Goal: Information Seeking & Learning: Learn about a topic

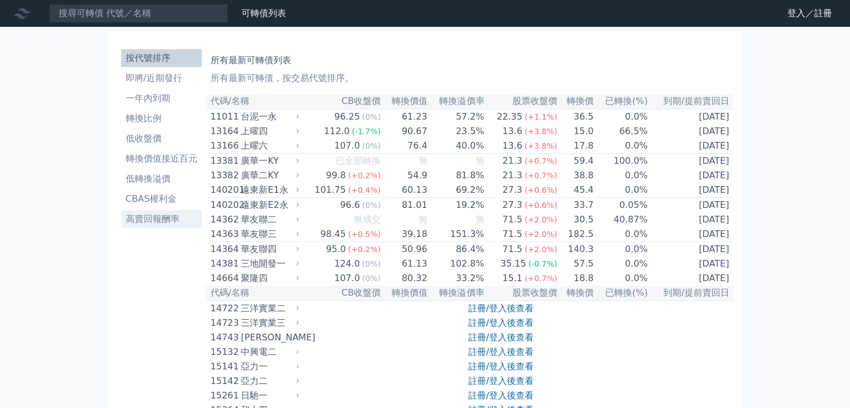
click at [177, 220] on li "高賣回報酬率" at bounding box center [161, 218] width 80 height 13
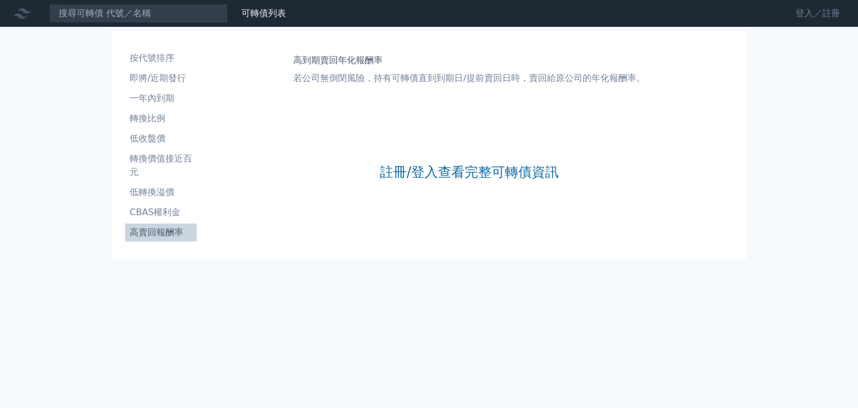
click at [800, 15] on link "登入／註冊" at bounding box center [818, 13] width 63 height 18
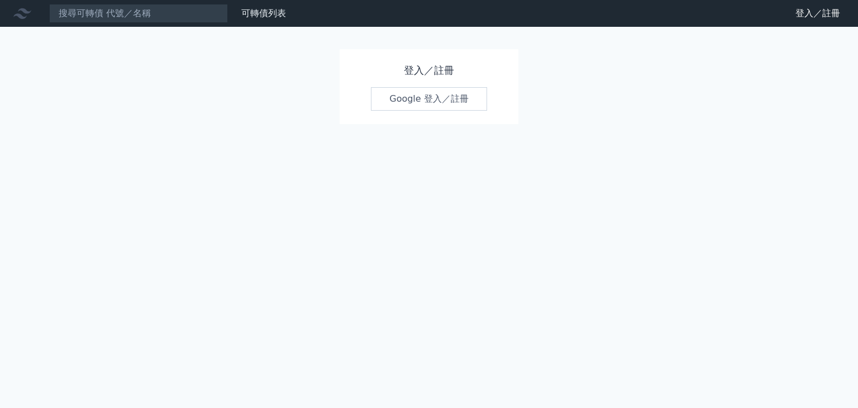
click at [402, 97] on link "Google 登入／註冊" at bounding box center [429, 98] width 116 height 23
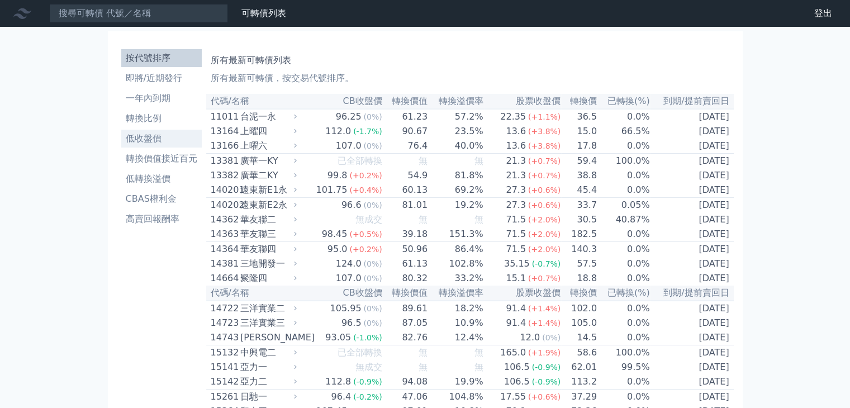
click at [150, 137] on li "低收盤價" at bounding box center [161, 138] width 80 height 13
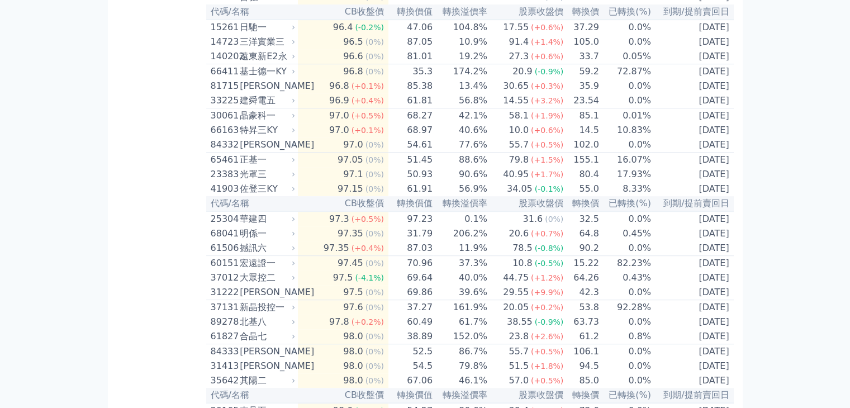
scroll to position [671, 0]
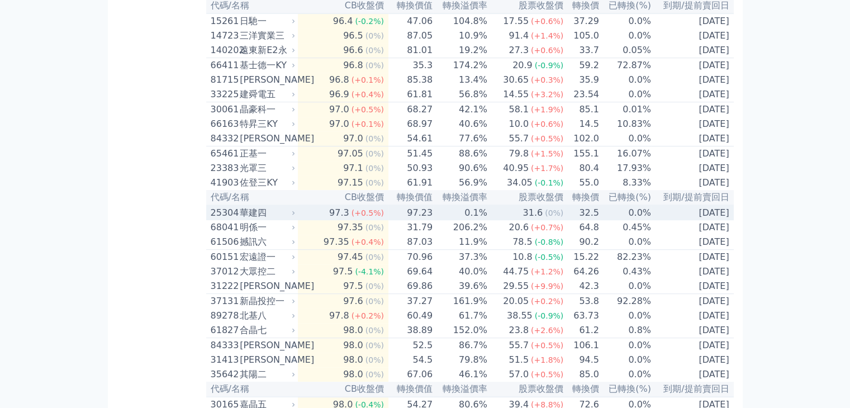
click at [225, 220] on div "25304" at bounding box center [224, 212] width 27 height 13
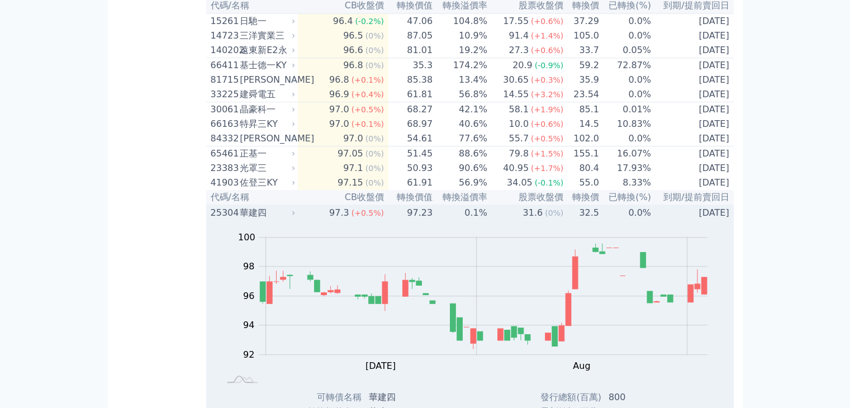
click at [225, 220] on div "25304" at bounding box center [224, 212] width 27 height 13
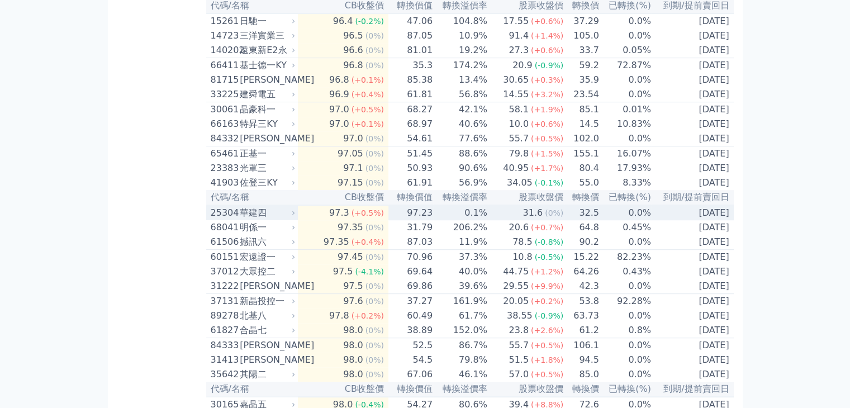
click at [225, 220] on div "25304" at bounding box center [224, 212] width 27 height 13
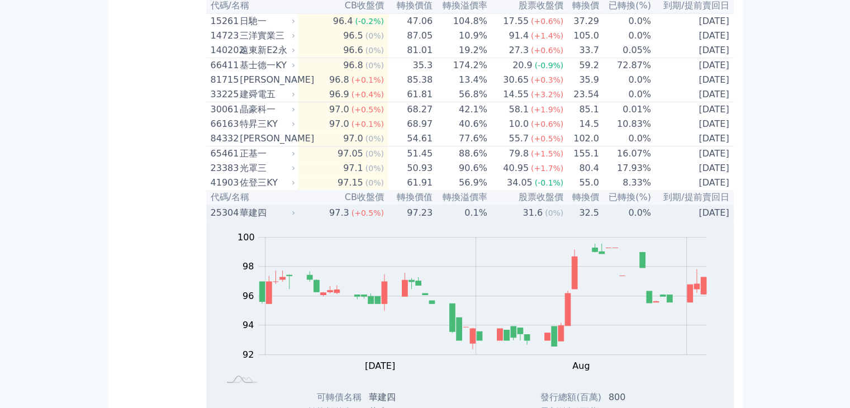
click at [225, 220] on div "25304" at bounding box center [224, 212] width 27 height 13
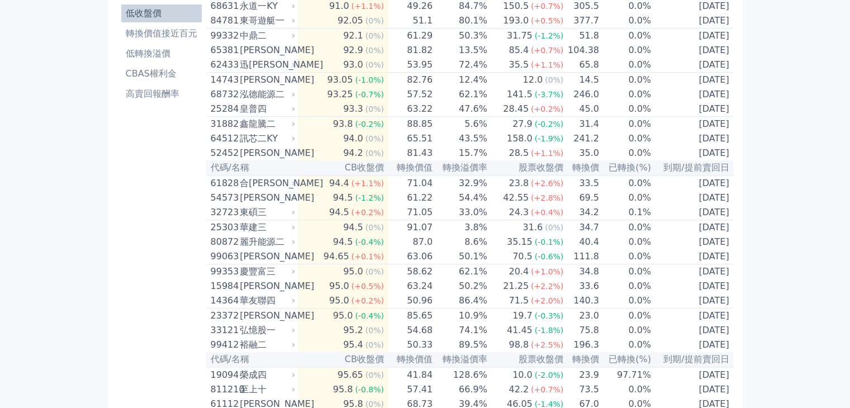
scroll to position [0, 0]
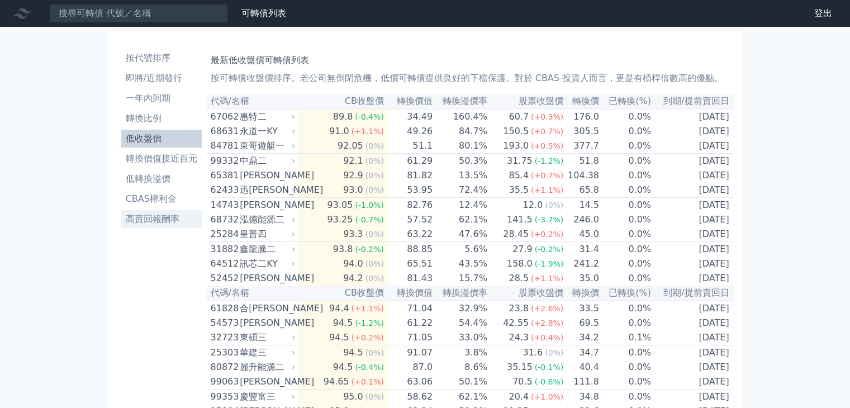
click at [154, 218] on li "高賣回報酬率" at bounding box center [161, 218] width 80 height 13
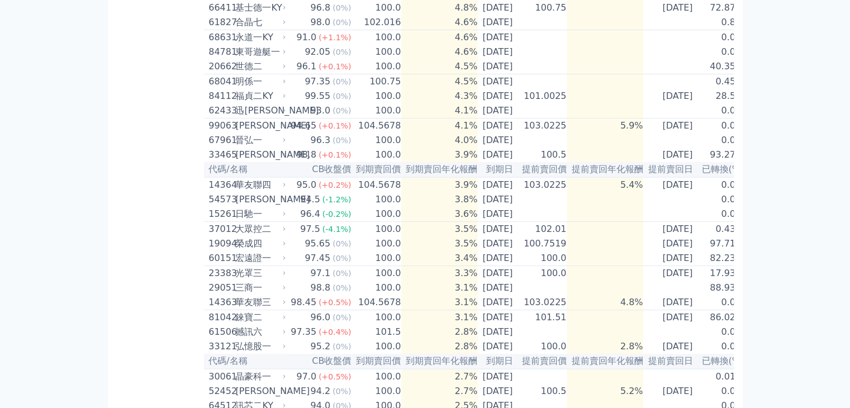
scroll to position [335, 0]
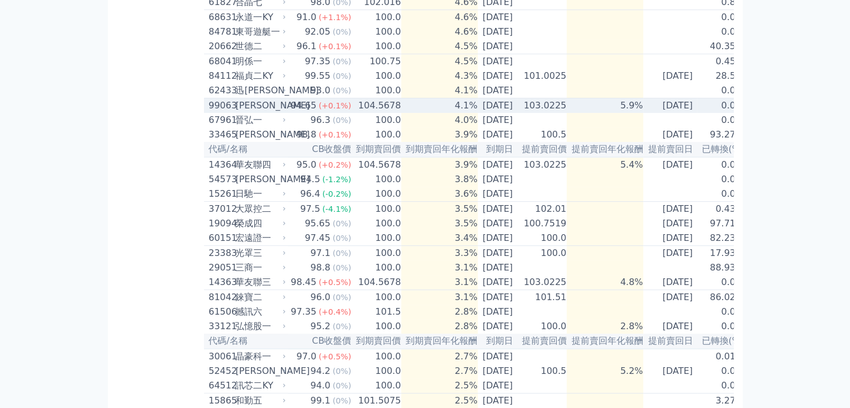
click at [232, 112] on div "99063 [PERSON_NAME]" at bounding box center [244, 105] width 72 height 13
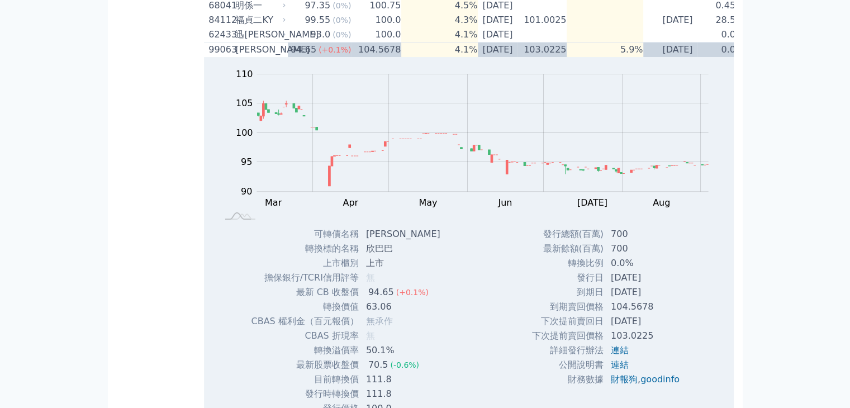
scroll to position [279, 0]
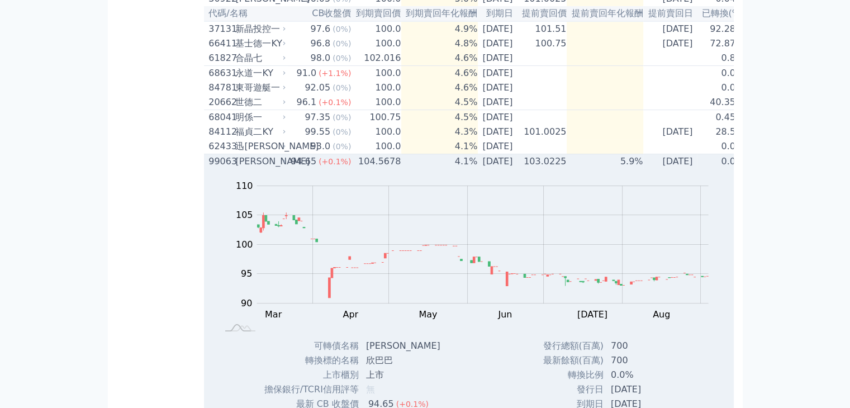
click at [247, 168] on div "[PERSON_NAME]" at bounding box center [259, 161] width 48 height 13
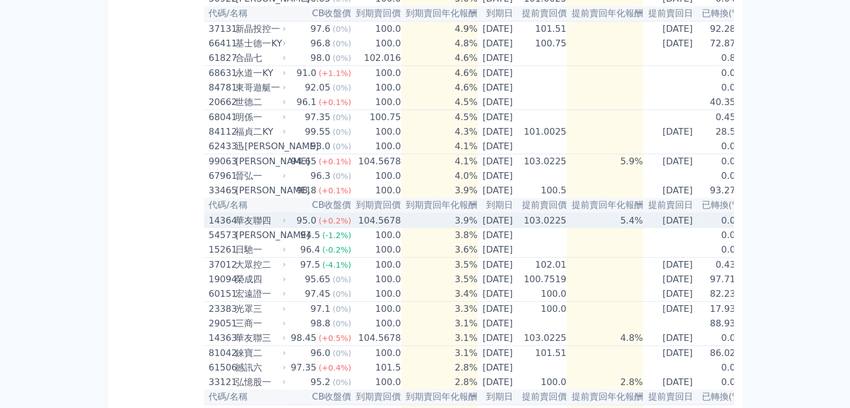
click at [252, 227] on div "華友聯四" at bounding box center [259, 220] width 48 height 13
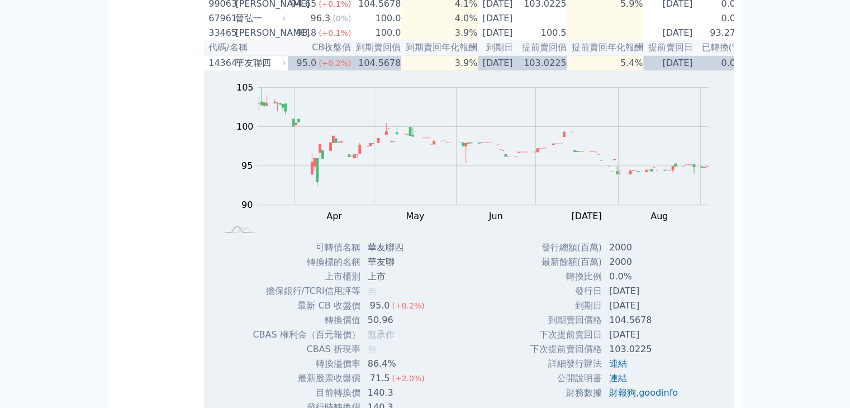
scroll to position [391, 0]
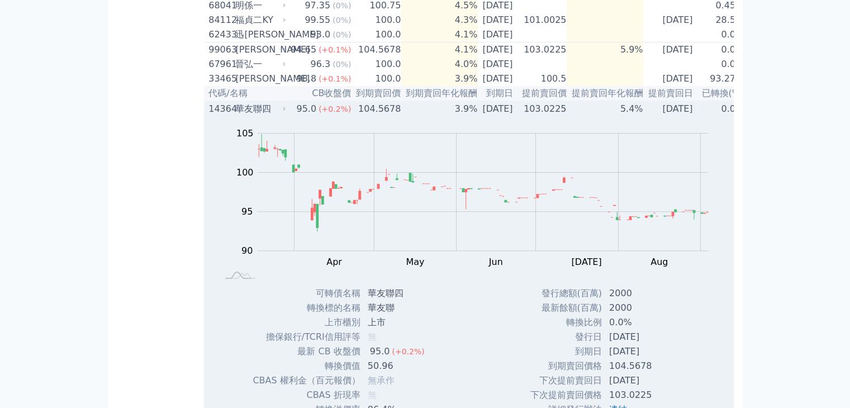
click at [238, 116] on div "華友聯四" at bounding box center [259, 108] width 48 height 13
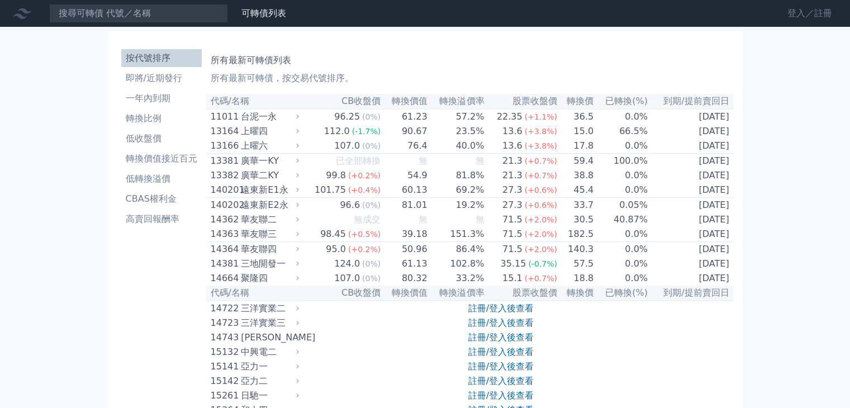
click at [792, 17] on link "登入／註冊" at bounding box center [809, 13] width 63 height 18
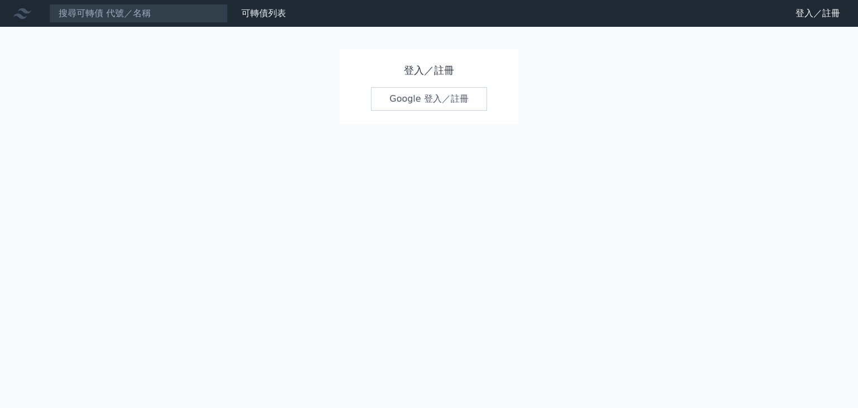
click at [406, 99] on link "Google 登入／註冊" at bounding box center [429, 98] width 116 height 23
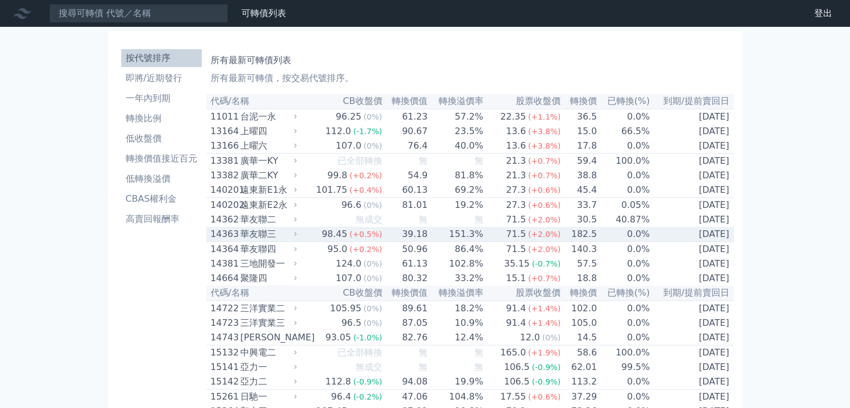
click at [268, 241] on div "華友聯三" at bounding box center [267, 233] width 54 height 13
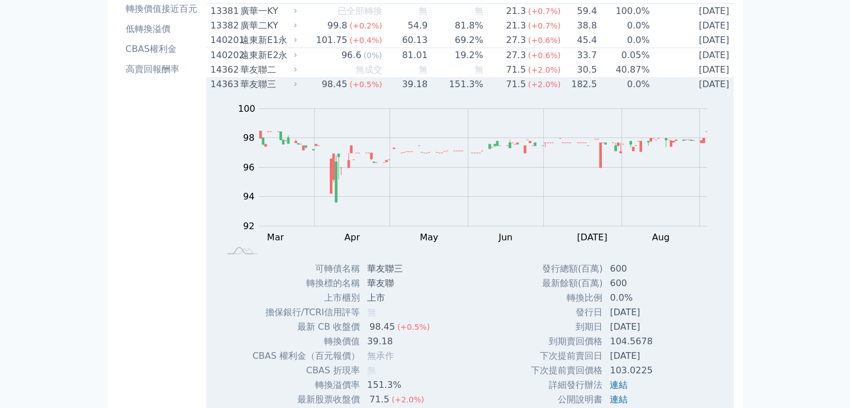
scroll to position [112, 0]
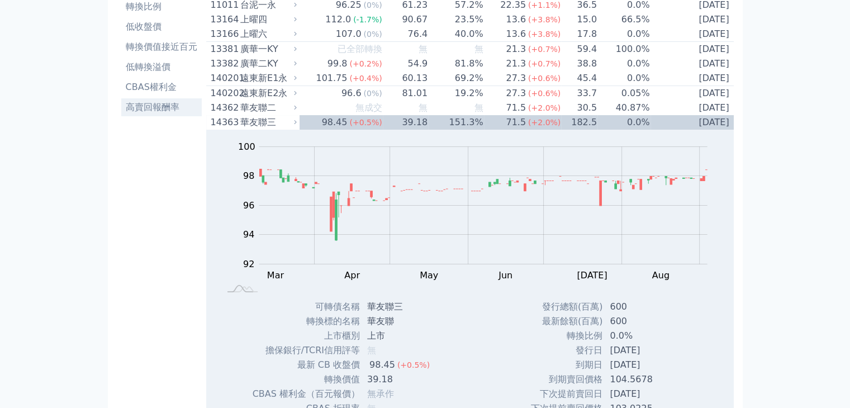
click at [159, 111] on li "高賣回報酬率" at bounding box center [161, 107] width 80 height 13
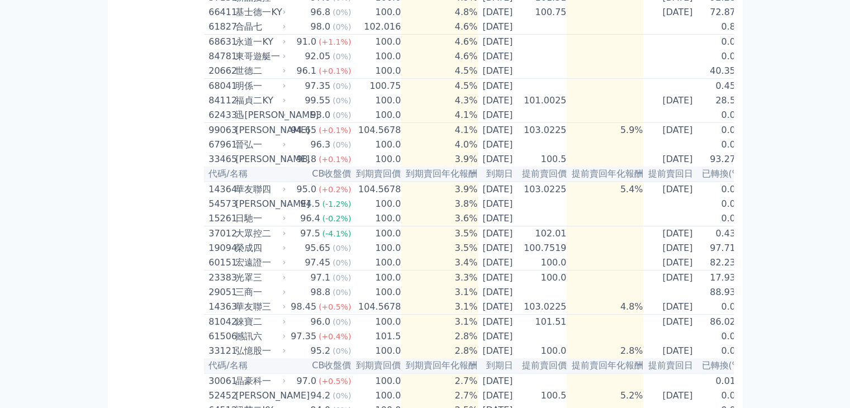
scroll to position [335, 0]
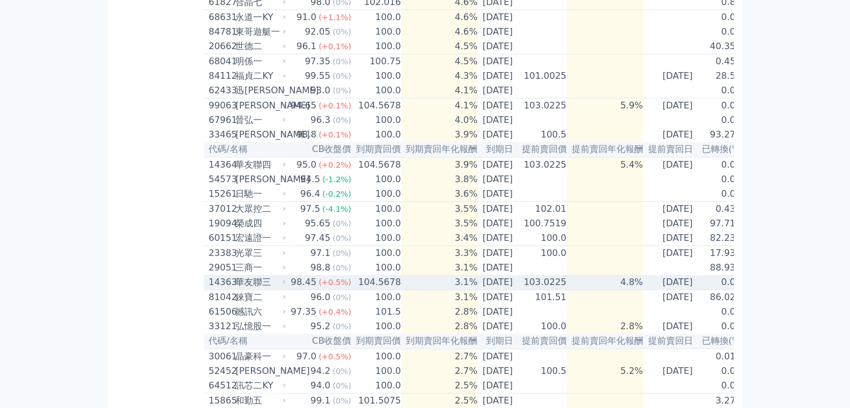
click at [232, 289] on div "14363 華友聯三" at bounding box center [244, 282] width 72 height 13
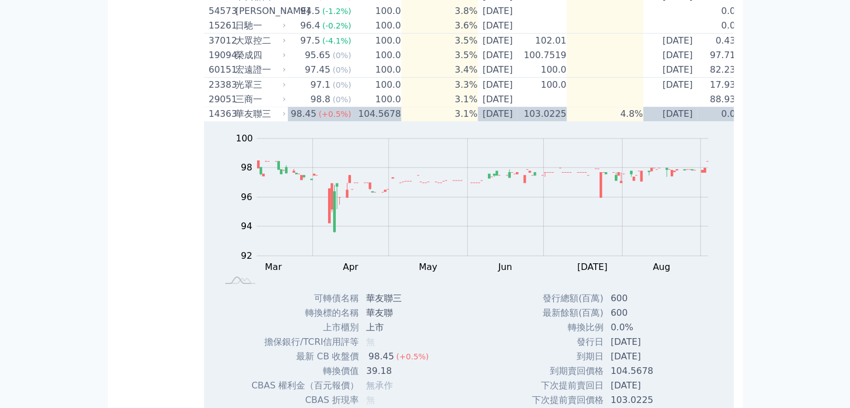
scroll to position [503, 0]
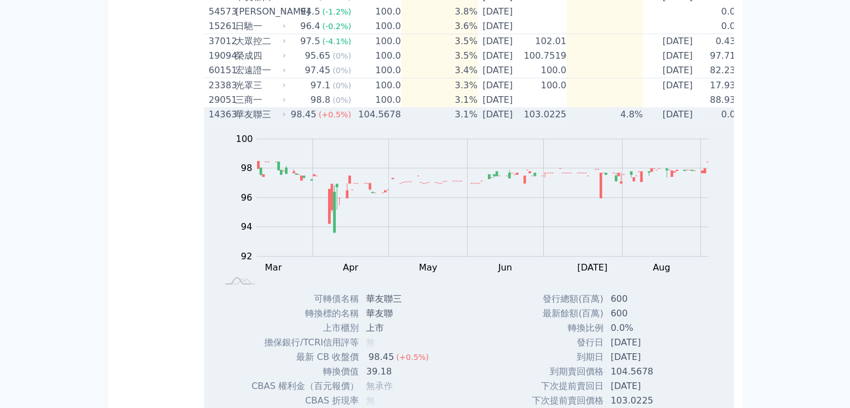
click at [243, 121] on div "華友聯三" at bounding box center [259, 114] width 48 height 13
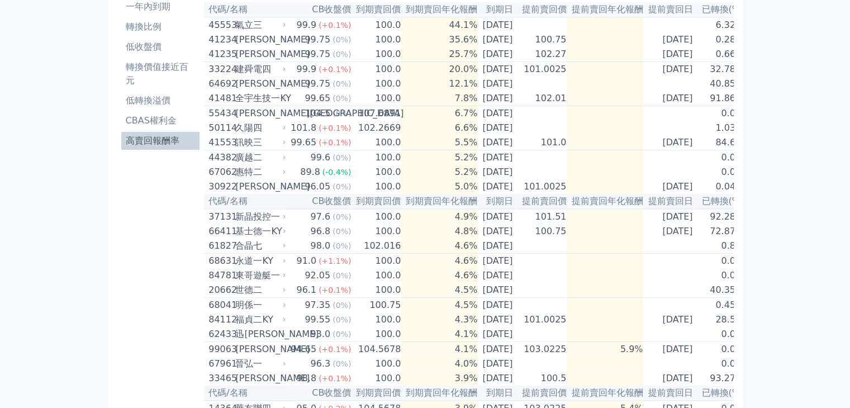
scroll to position [0, 0]
